Goal: Task Accomplishment & Management: Manage account settings

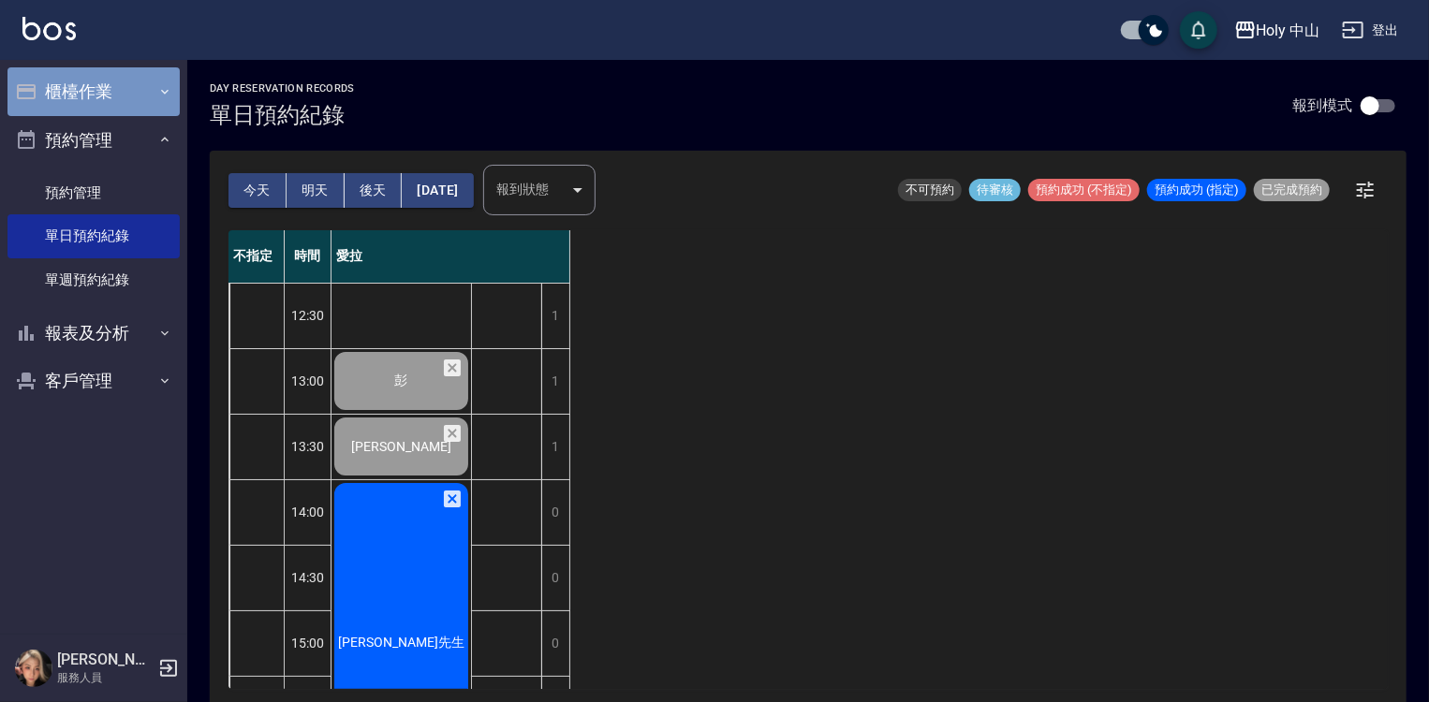
click at [105, 96] on button "櫃檯作業" at bounding box center [93, 91] width 172 height 49
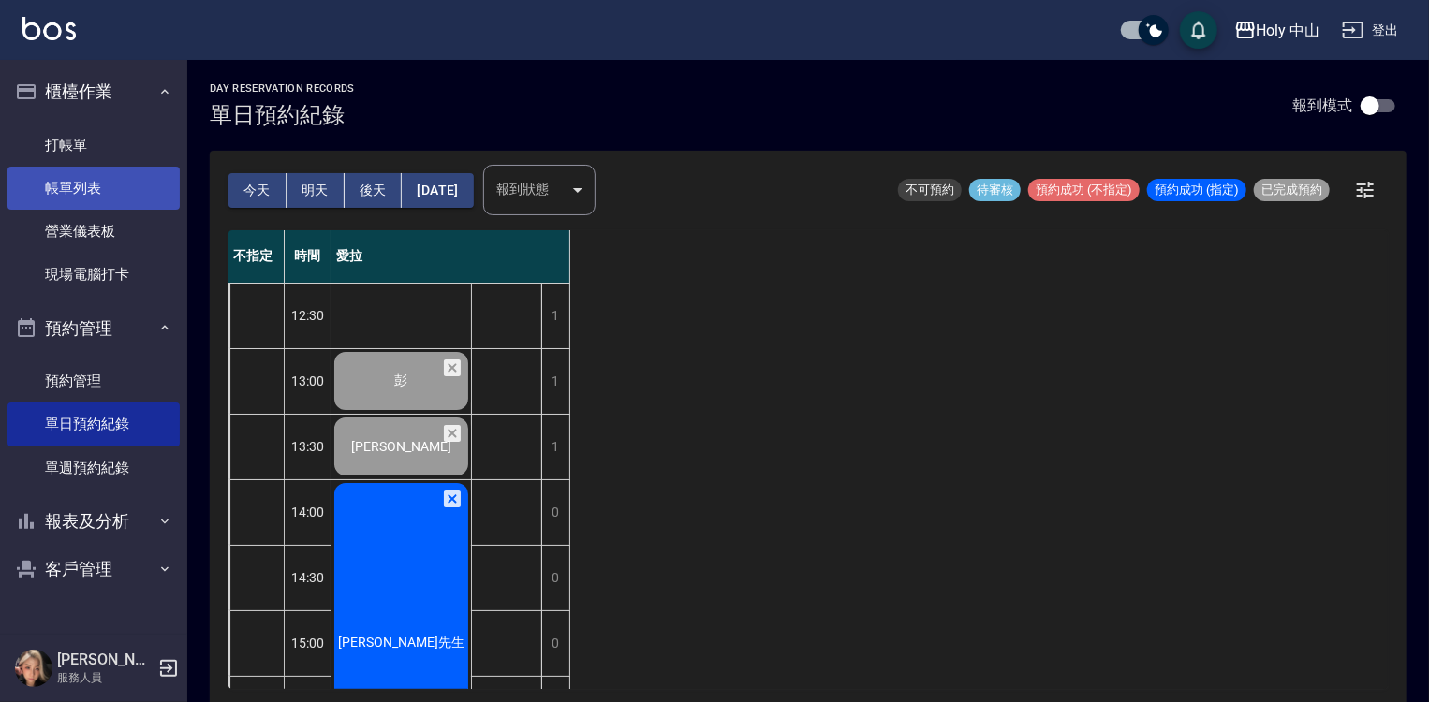
click at [127, 192] on link "帳單列表" at bounding box center [93, 188] width 172 height 43
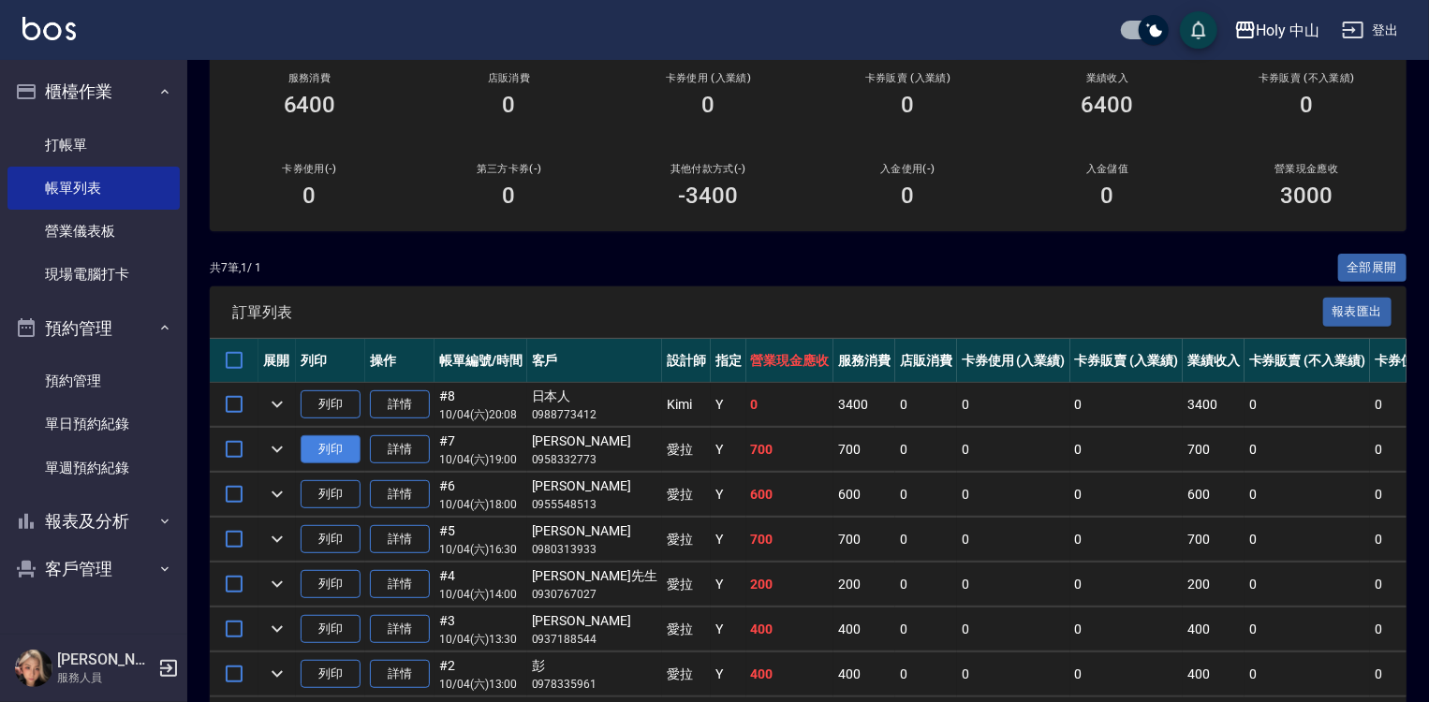
scroll to position [37, 0]
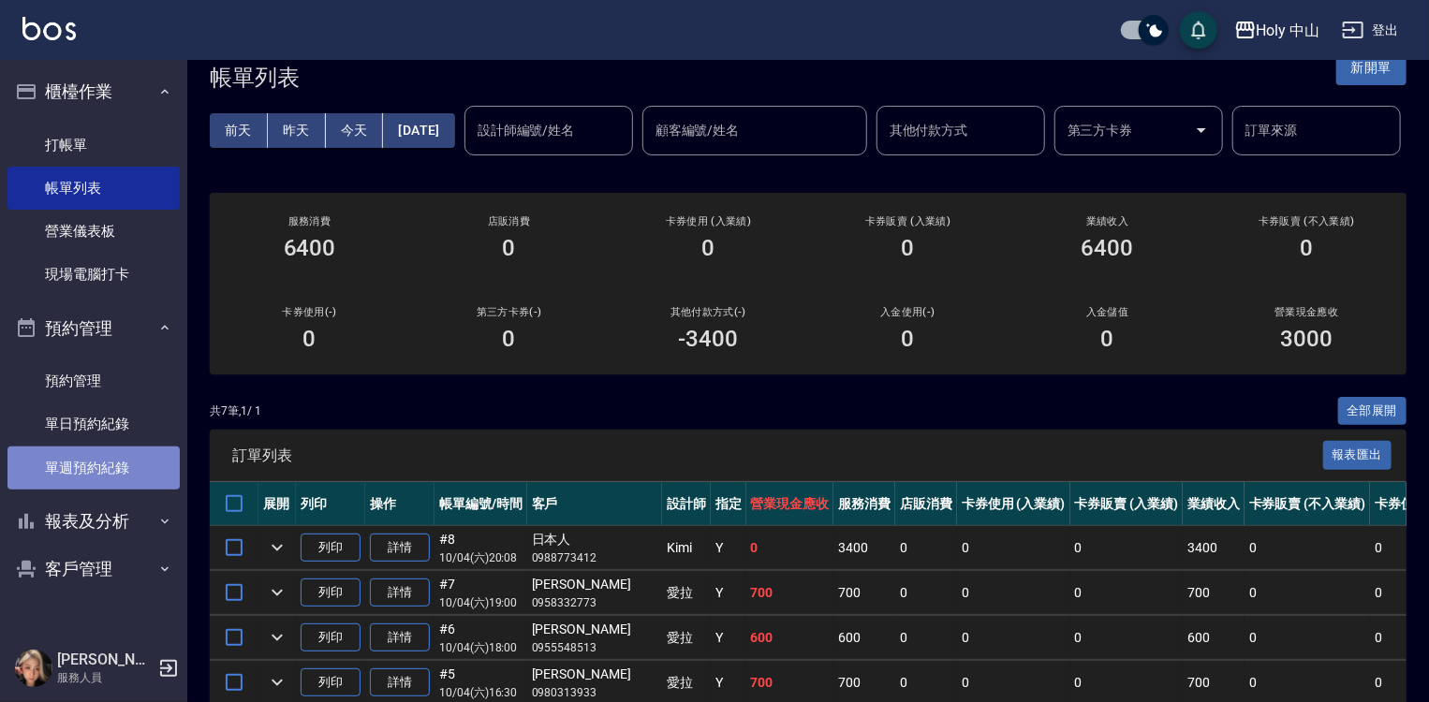
click at [116, 467] on link "單週預約紀錄" at bounding box center [93, 468] width 172 height 43
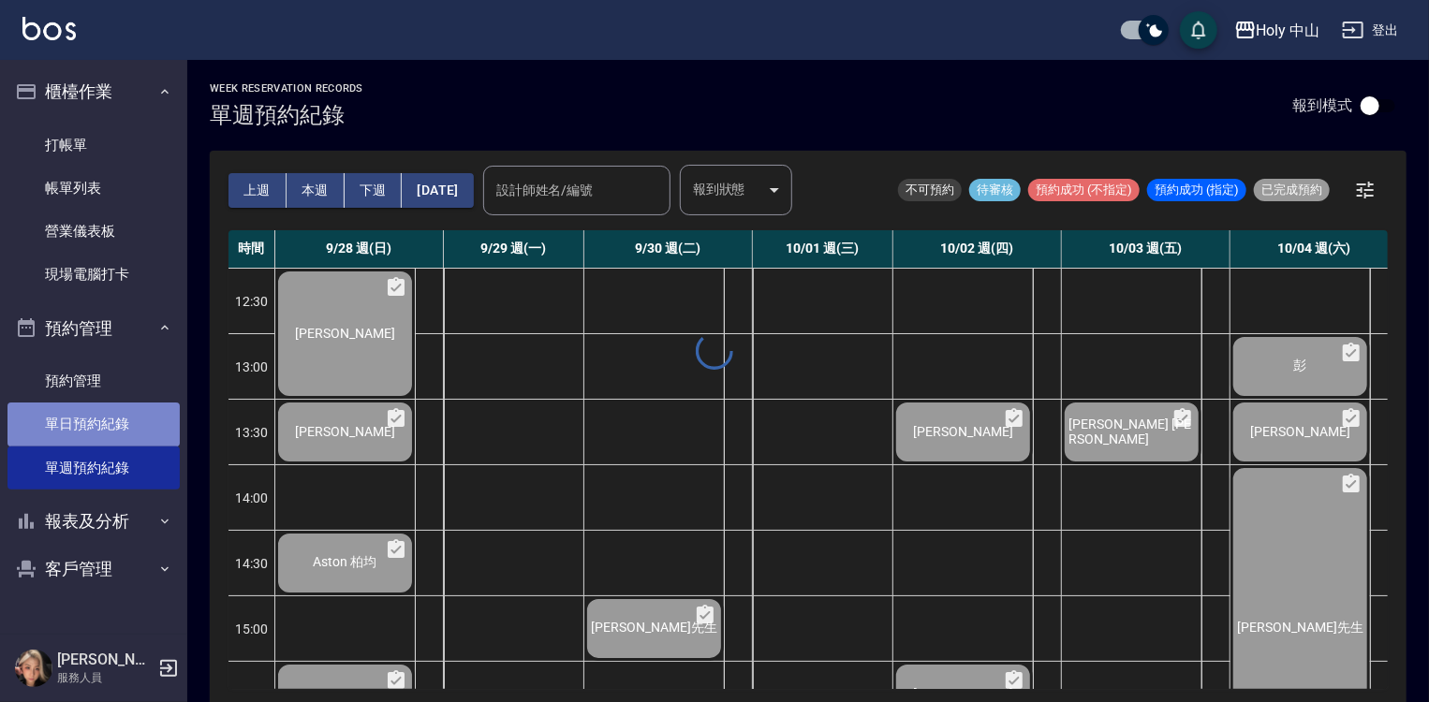
click at [116, 429] on link "單日預約紀錄" at bounding box center [93, 424] width 172 height 43
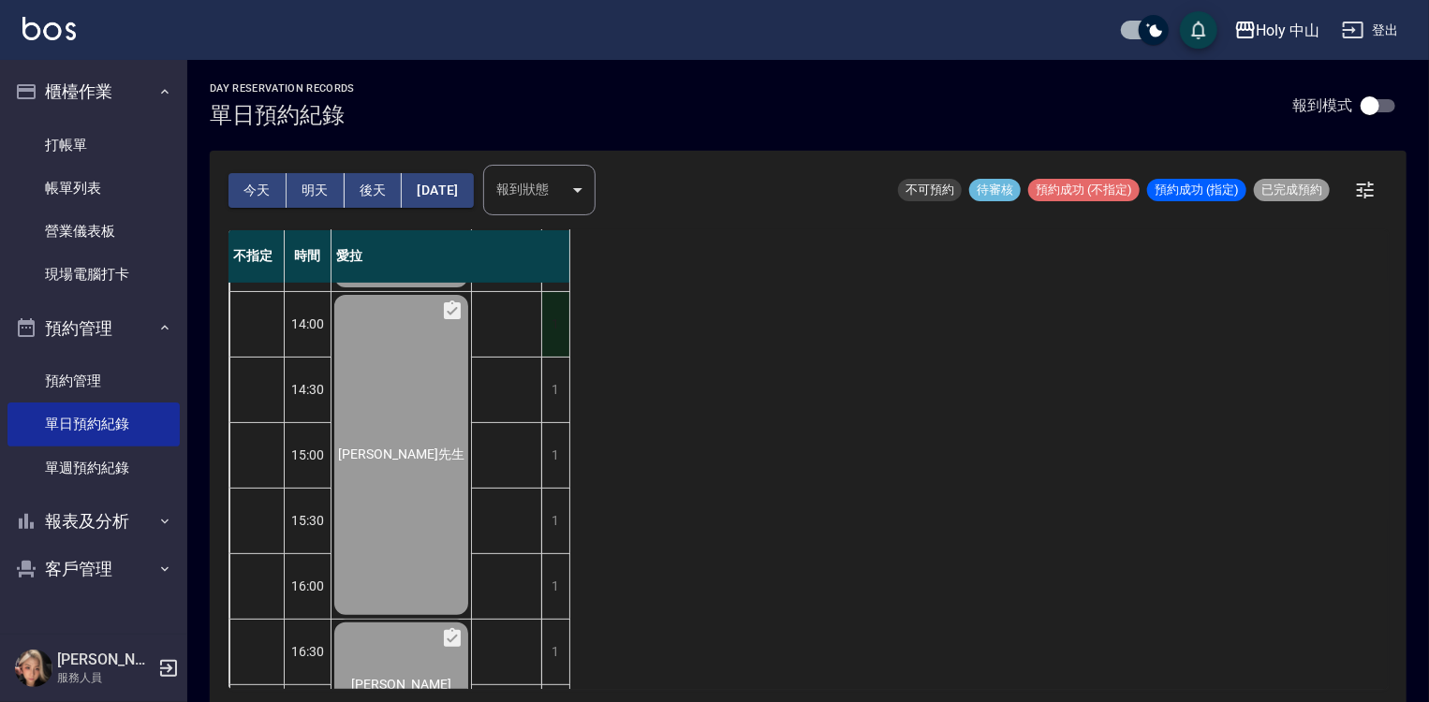
scroll to position [563, 0]
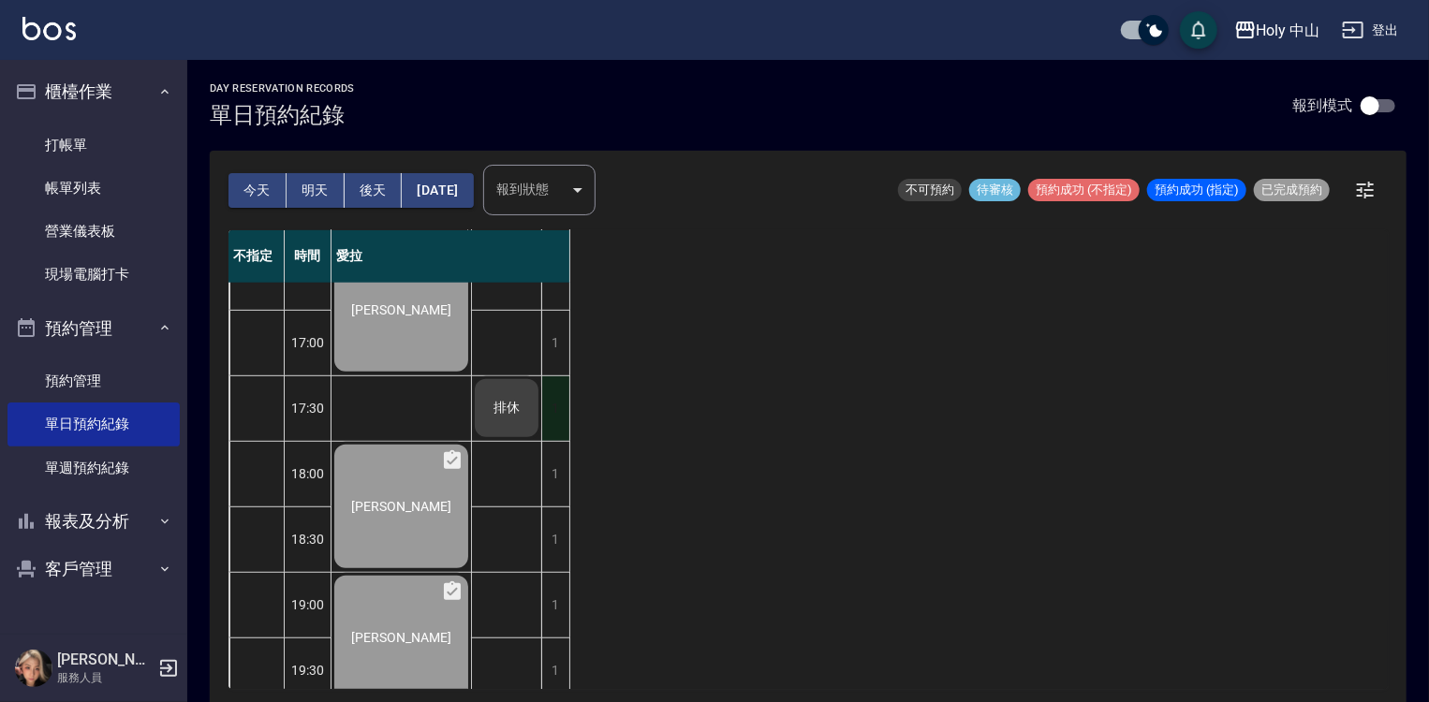
click at [546, 418] on div "1" at bounding box center [555, 408] width 28 height 65
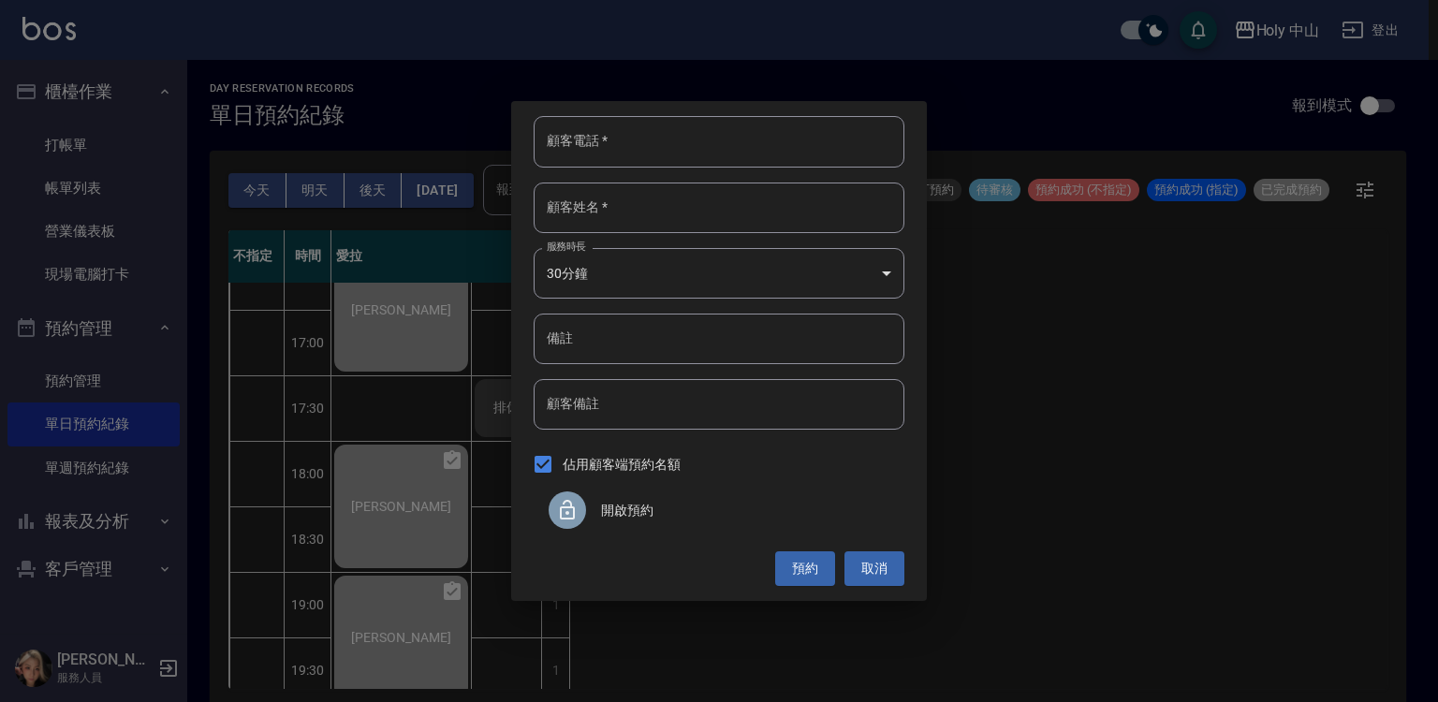
click at [567, 513] on icon at bounding box center [567, 510] width 15 height 20
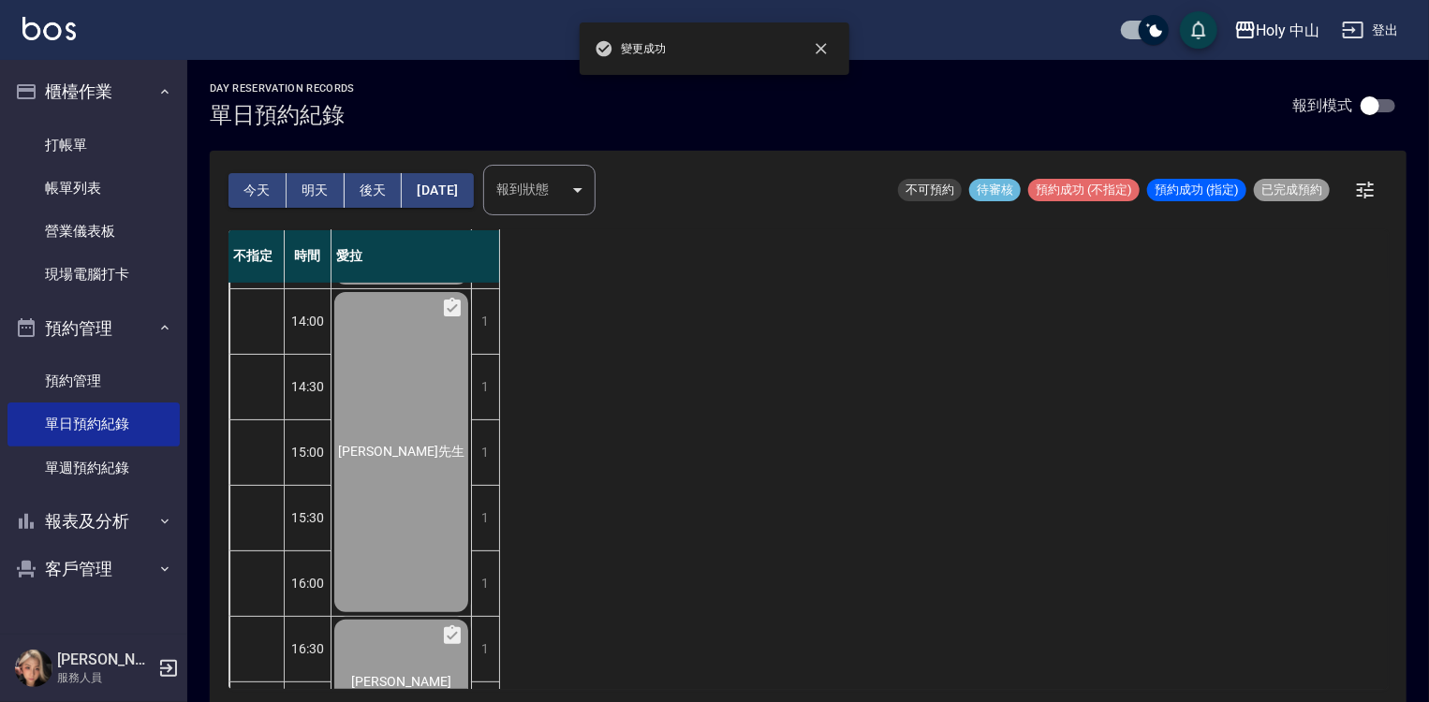
scroll to position [188, 0]
click at [484, 589] on div "1" at bounding box center [485, 586] width 28 height 65
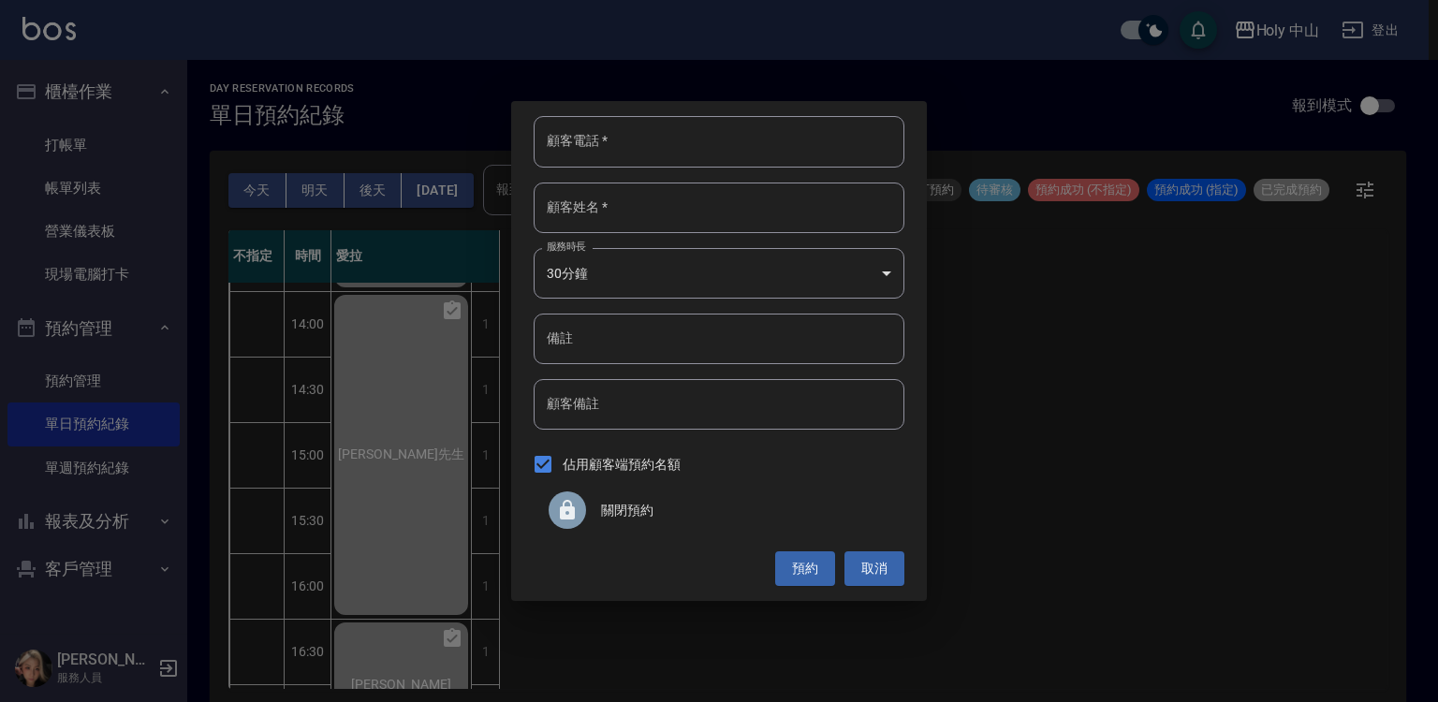
click at [407, 571] on div "顧客電話   * 顧客電話   * 顧客姓名   * 顧客姓名   * 服務時長 30分鐘 1 服務時長 備註 備註 顧客備註 顧客備註 佔用顧客端預約名額 …" at bounding box center [719, 351] width 1438 height 702
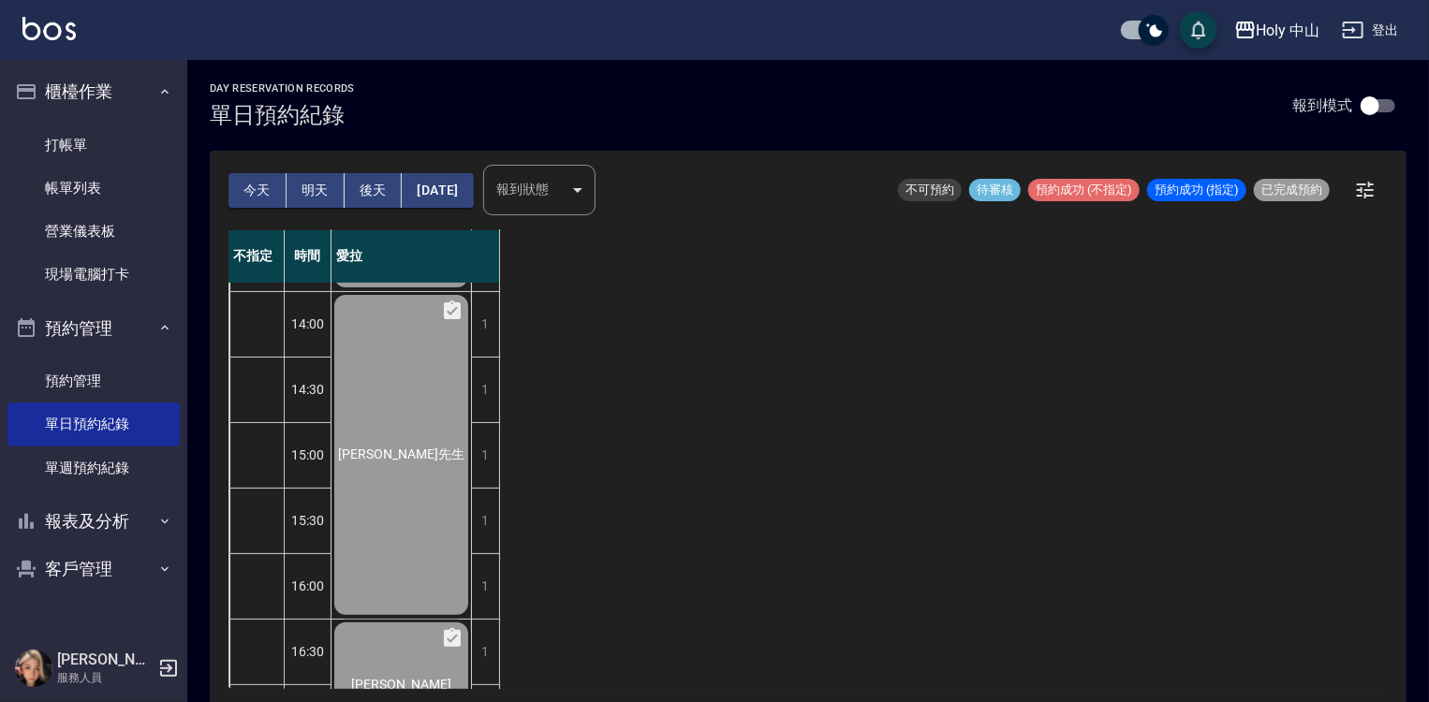
click at [414, 531] on div "柯先生" at bounding box center [401, 455] width 140 height 326
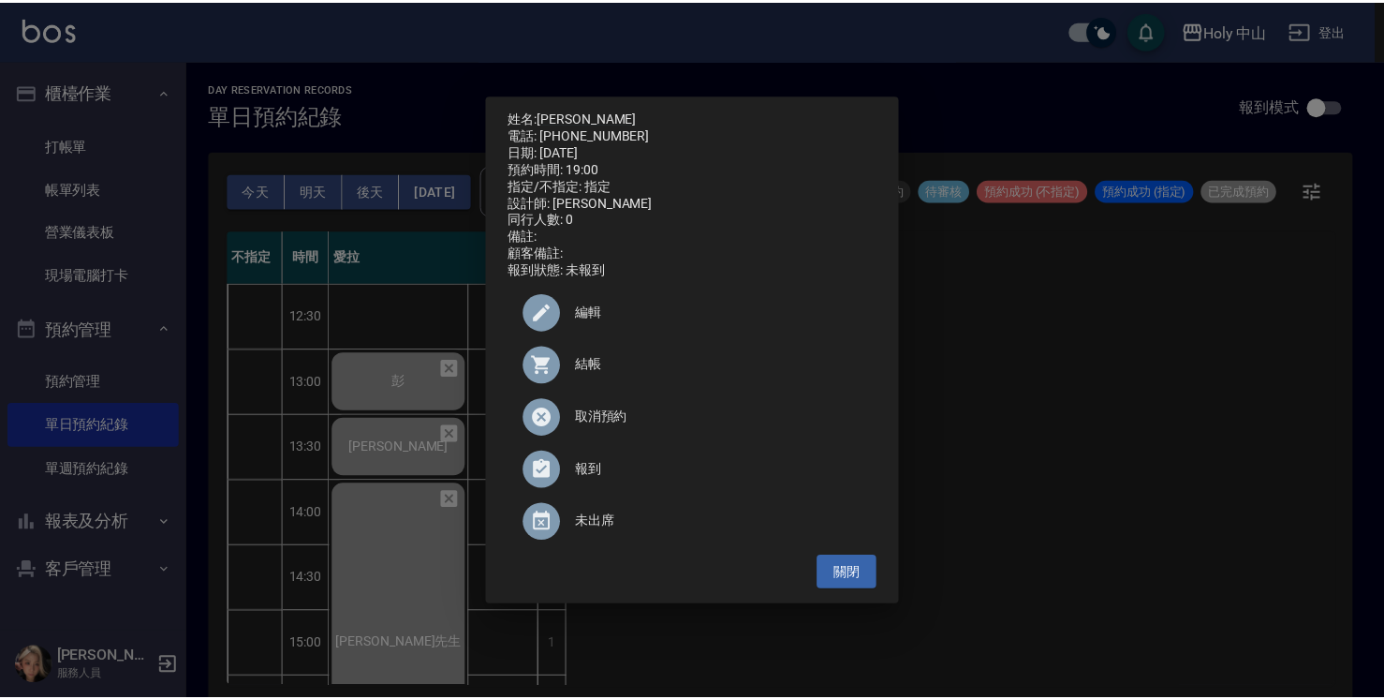
scroll to position [660, 0]
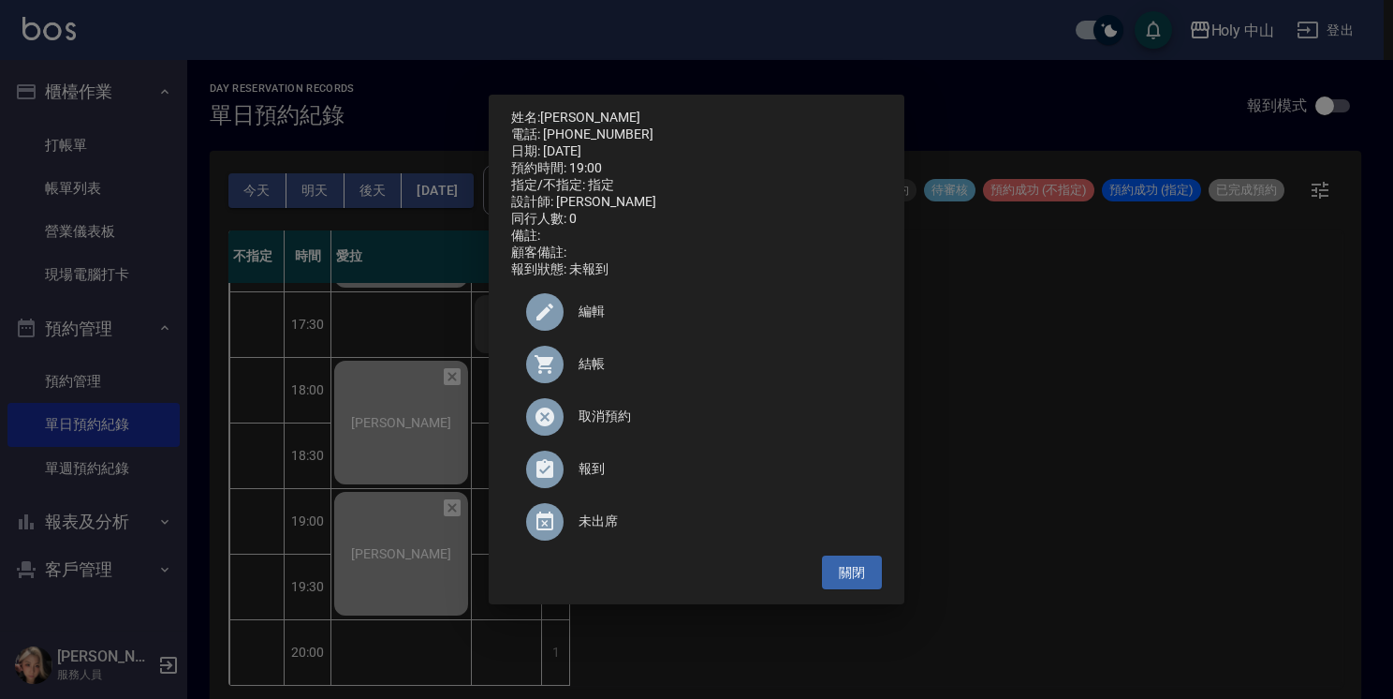
click at [1207, 504] on div "姓名: 鍾坤樹 電話: 0958332773 日期: 2025/10/04 預約時間: 19:00 指定/不指定: 指定 設計師: 愛拉 同行人數: 0 備註…" at bounding box center [696, 349] width 1393 height 699
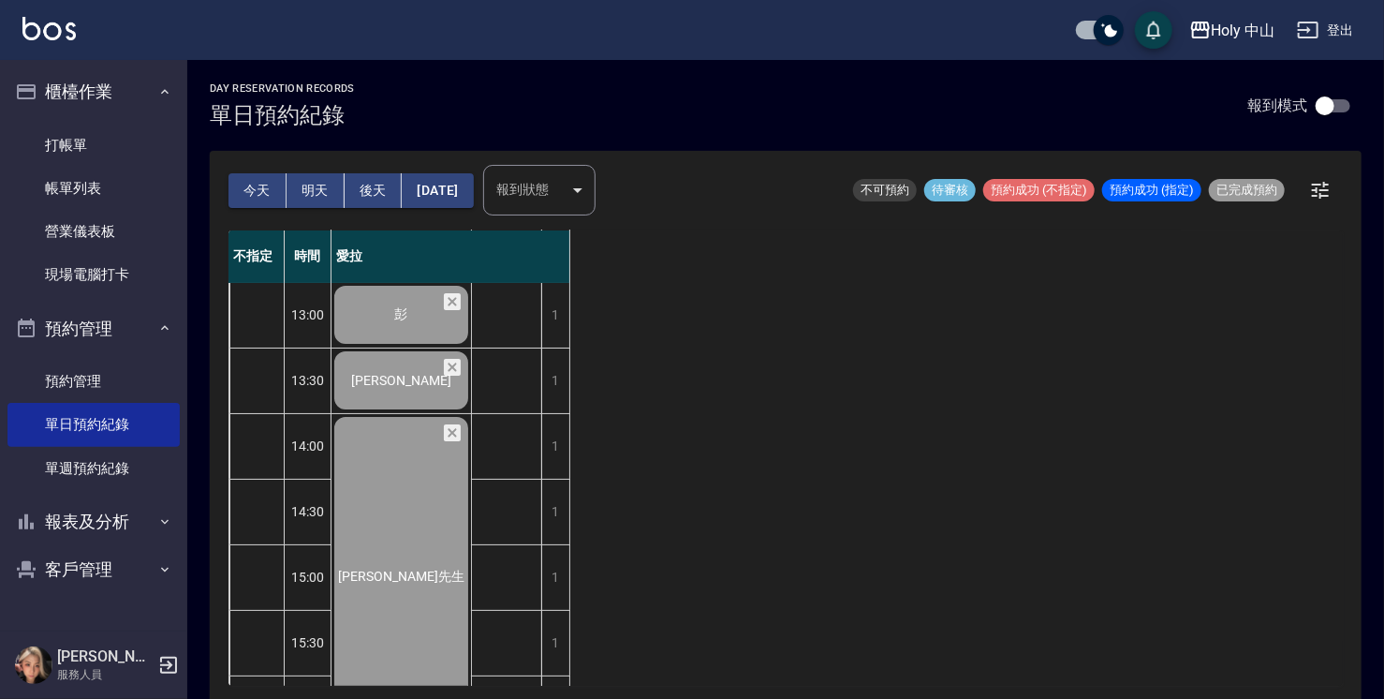
scroll to position [192, 0]
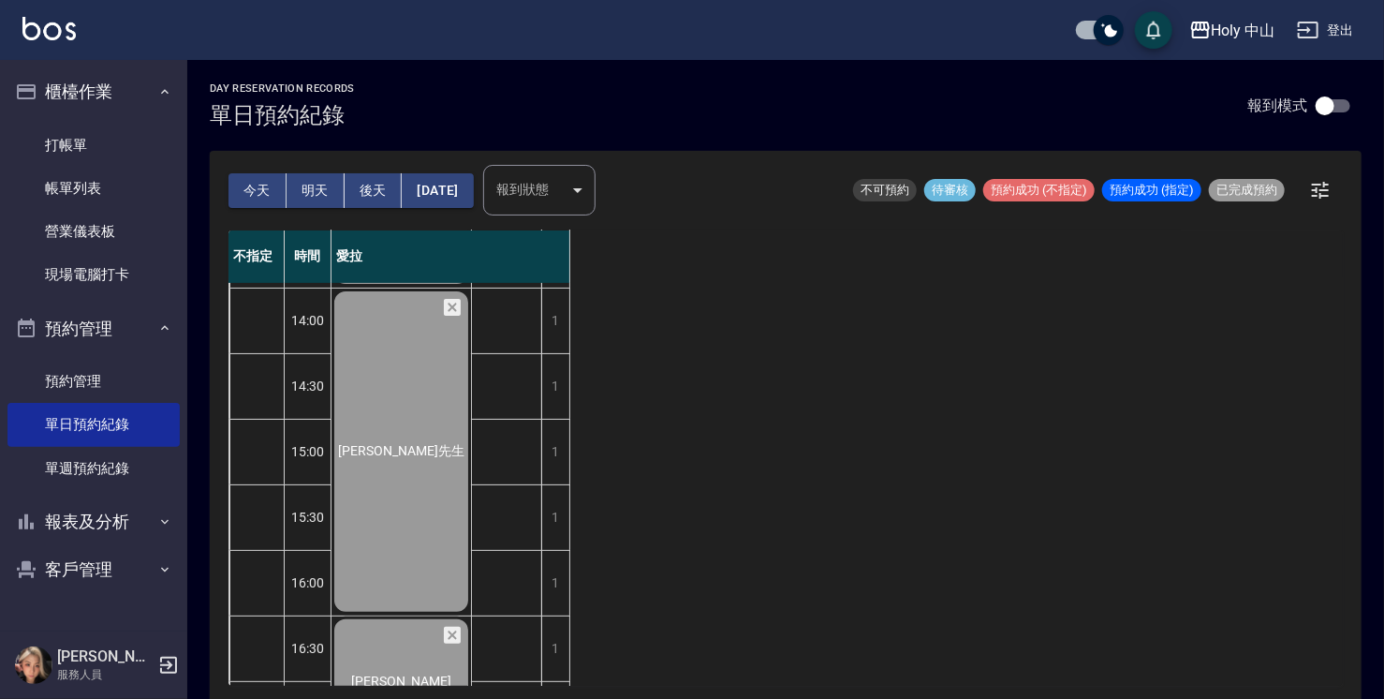
click at [413, 454] on span "柯先生" at bounding box center [401, 451] width 134 height 17
click at [399, 475] on div "柯先生" at bounding box center [401, 451] width 140 height 326
click at [99, 184] on link "帳單列表" at bounding box center [93, 188] width 172 height 43
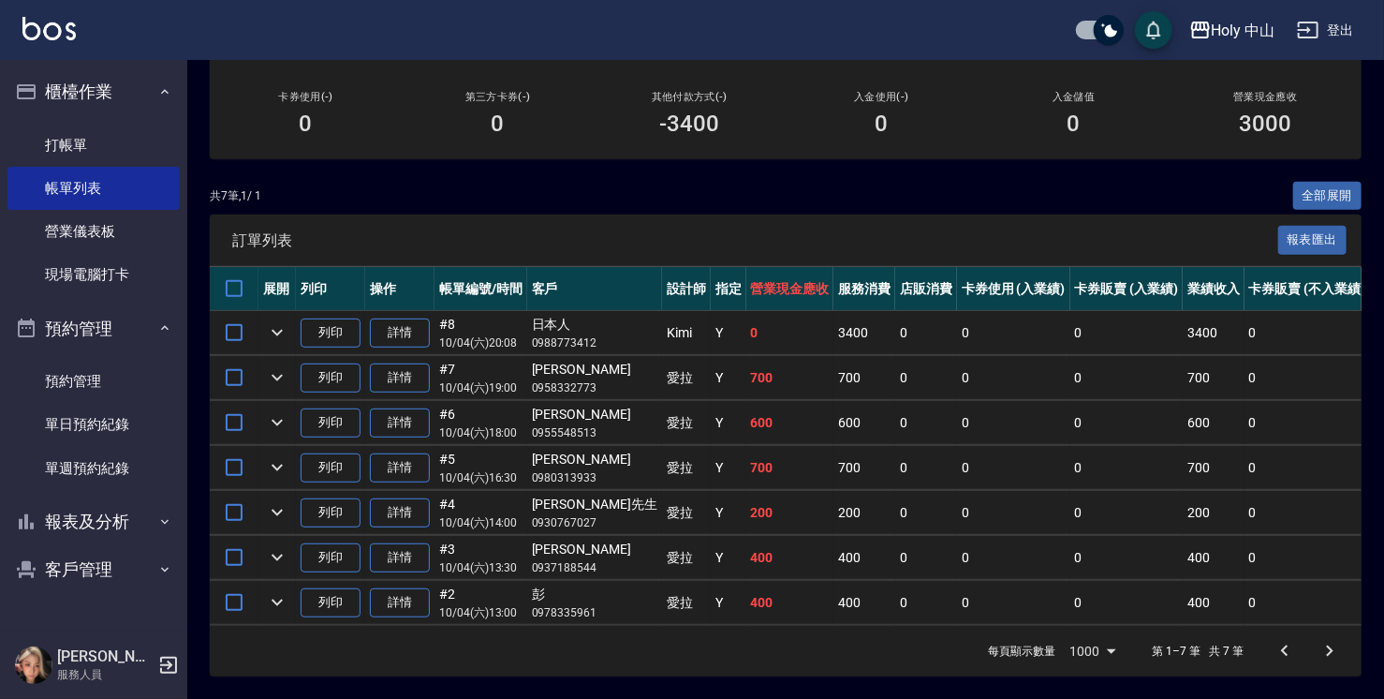
scroll to position [322, 0]
click at [120, 272] on link "現場電腦打卡" at bounding box center [93, 274] width 172 height 43
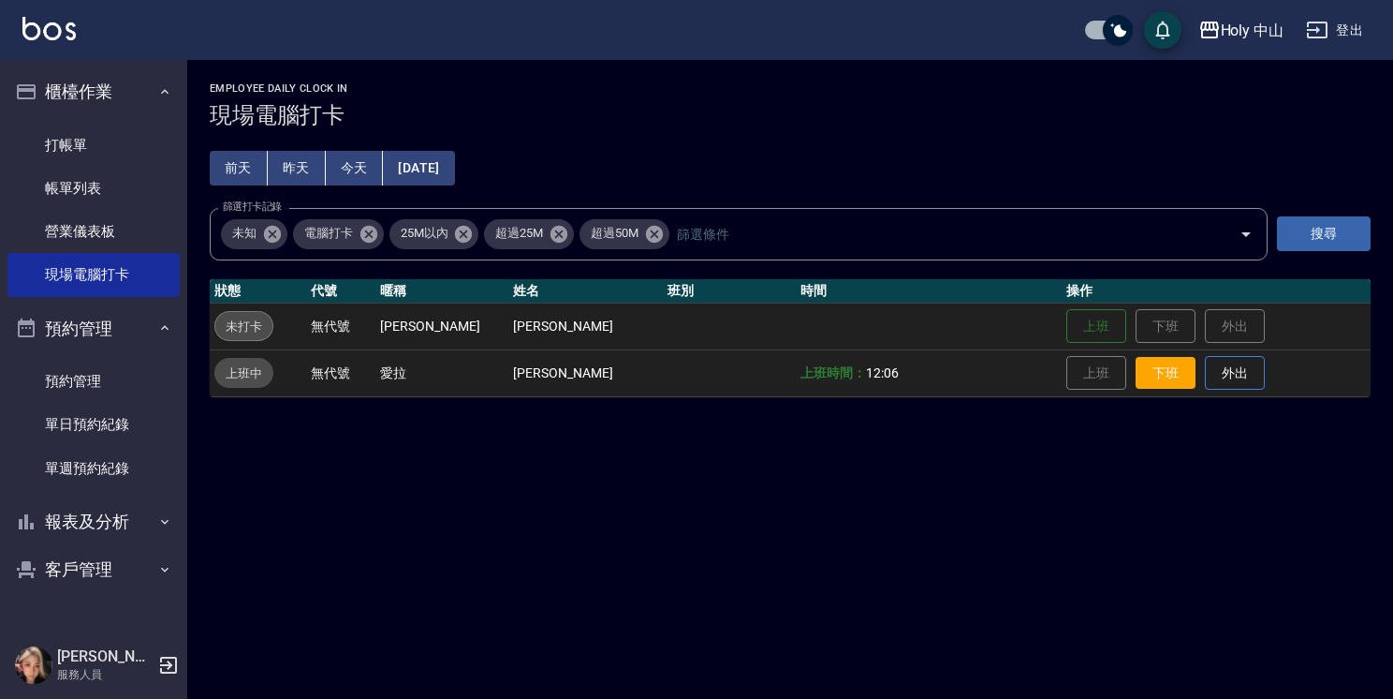
click at [1144, 383] on button "下班" at bounding box center [1166, 373] width 60 height 33
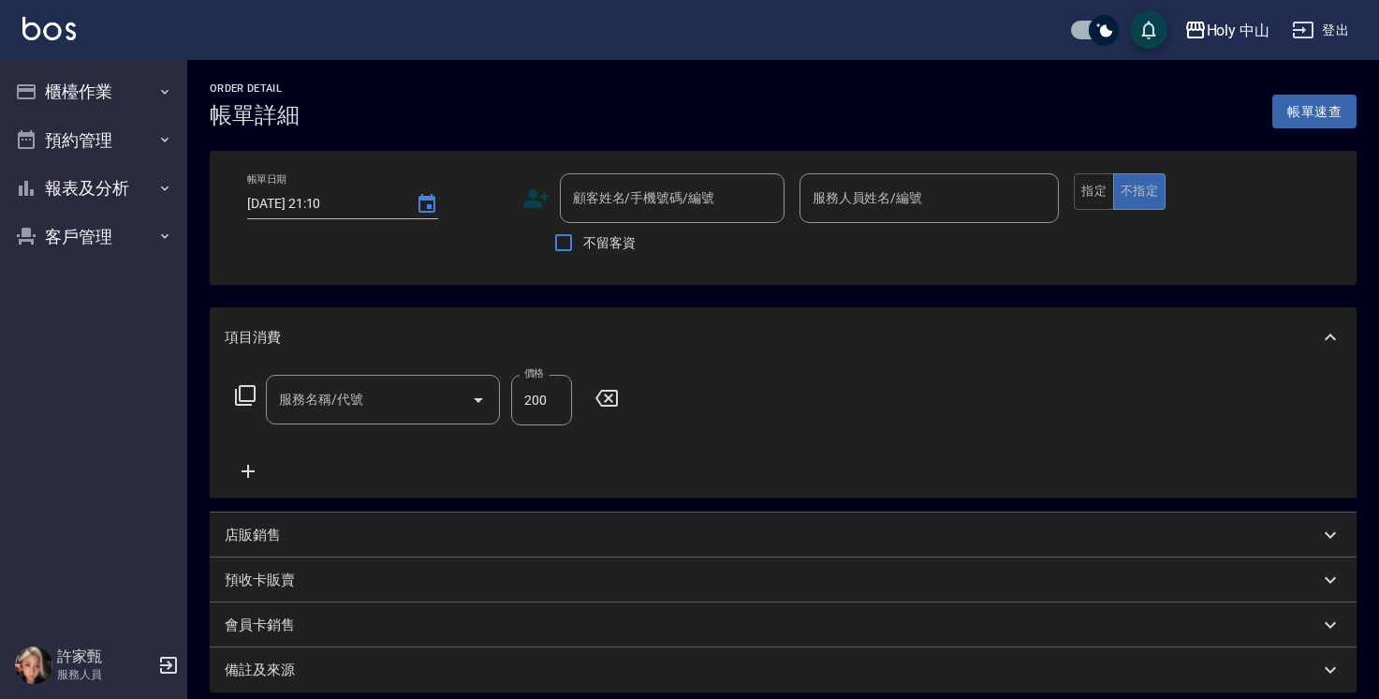
type input "[DATE] 14:00"
type input "愛拉(無代號)"
